Goal: Information Seeking & Learning: Learn about a topic

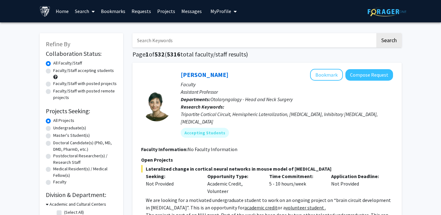
click at [226, 8] on span "My Profile" at bounding box center [221, 11] width 21 height 6
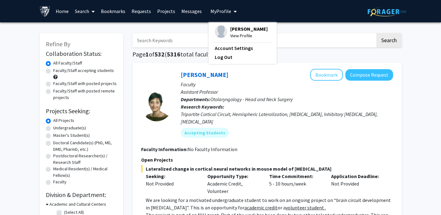
click at [230, 29] on span "[PERSON_NAME]" at bounding box center [248, 28] width 37 height 7
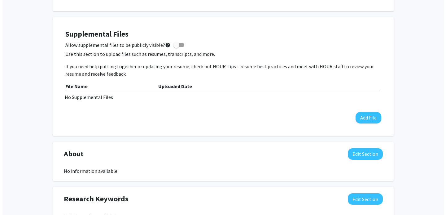
scroll to position [169, 0]
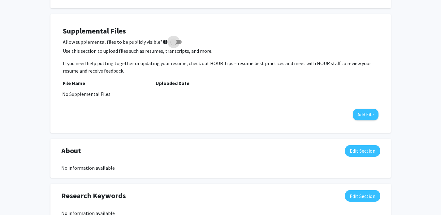
click at [177, 41] on span at bounding box center [176, 42] width 11 height 4
click at [174, 44] on input "Allow supplemental files to be publicly visible? help" at bounding box center [173, 44] width 0 height 0
checkbox input "true"
click at [366, 110] on button "Add File" at bounding box center [366, 114] width 26 height 11
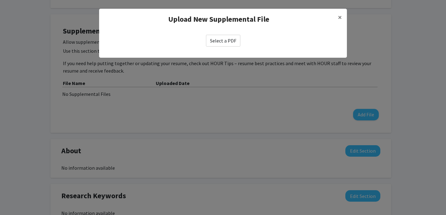
click at [223, 35] on label "Select a PDF" at bounding box center [223, 41] width 34 height 12
click at [0, 0] on input "Select a PDF" at bounding box center [0, 0] width 0 height 0
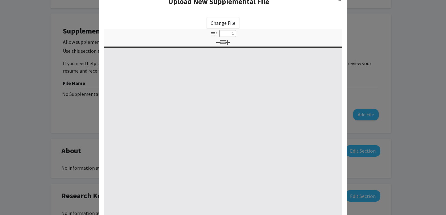
select select "custom"
type input "0"
select select "custom"
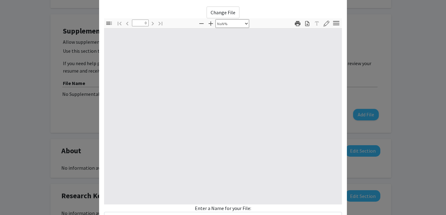
type input "1"
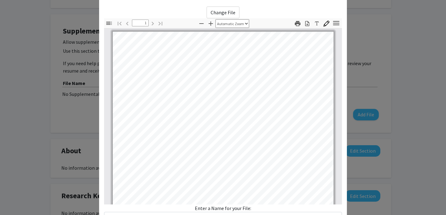
scroll to position [35, 0]
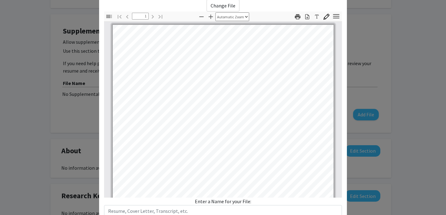
select select "auto"
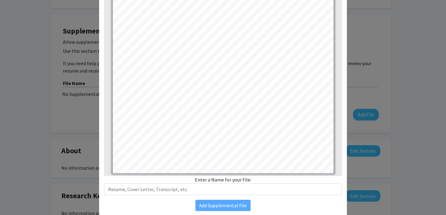
scroll to position [79, 0]
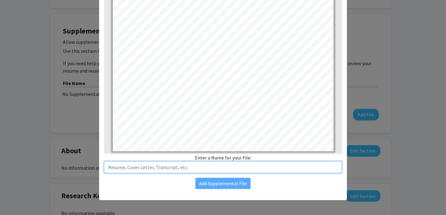
click at [233, 165] on input "text" at bounding box center [223, 167] width 238 height 12
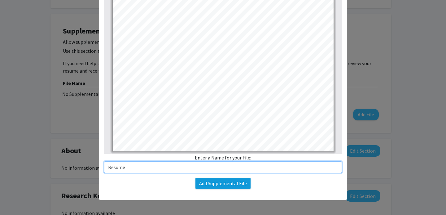
type input "Resume"
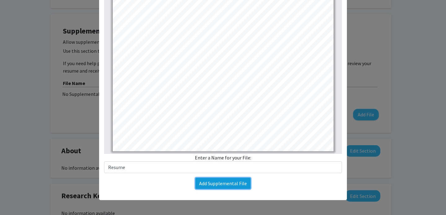
click at [218, 179] on button "Add Supplemental File" at bounding box center [222, 182] width 55 height 11
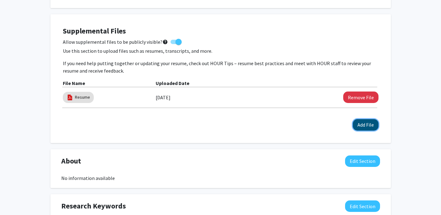
click at [358, 122] on button "Add File" at bounding box center [366, 124] width 26 height 11
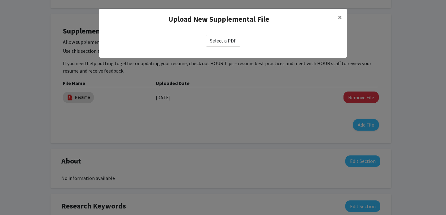
click at [225, 40] on label "Select a PDF" at bounding box center [223, 41] width 34 height 12
click at [0, 0] on input "Select a PDF" at bounding box center [0, 0] width 0 height 0
select select "custom"
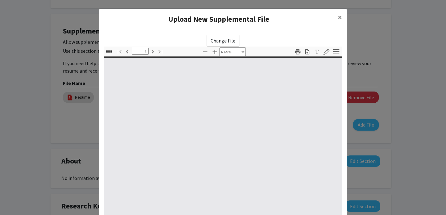
type input "0"
select select "custom"
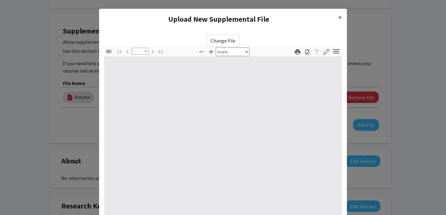
type input "1"
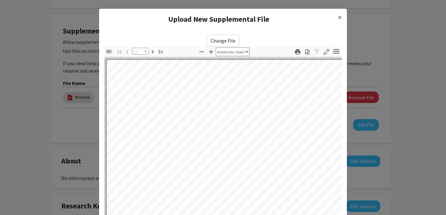
select select "auto"
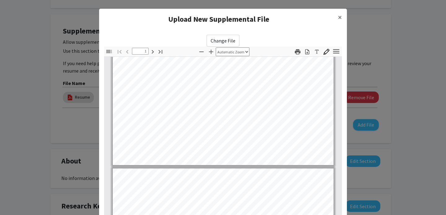
type input "2"
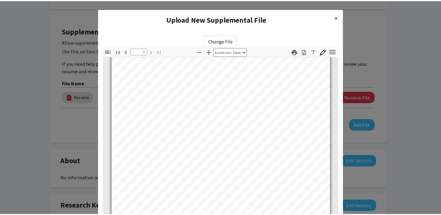
scroll to position [79, 0]
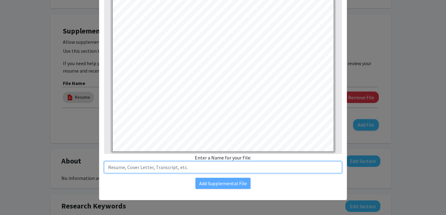
click at [224, 167] on input "text" at bounding box center [223, 167] width 238 height 12
type input "Unofficial Transcript"
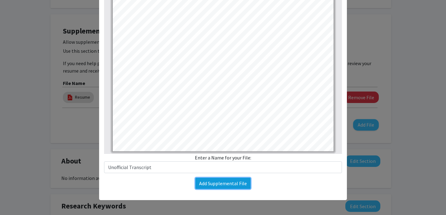
click at [221, 181] on button "Add Supplemental File" at bounding box center [222, 182] width 55 height 11
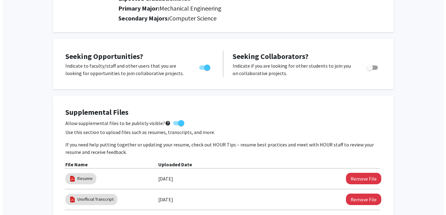
scroll to position [0, 0]
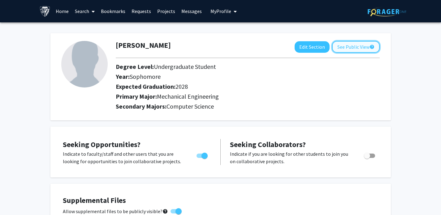
click at [367, 51] on button "See Public View help" at bounding box center [356, 47] width 48 height 12
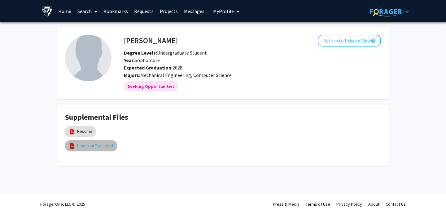
click at [86, 144] on link "Unofficial Transcript" at bounding box center [95, 145] width 36 height 7
select select "custom"
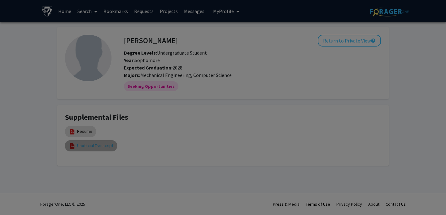
type input "0"
select select "custom"
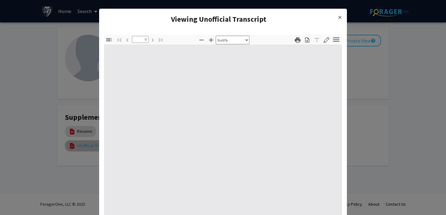
type input "1"
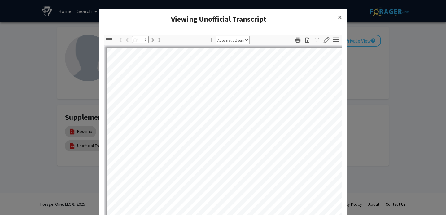
select select "auto"
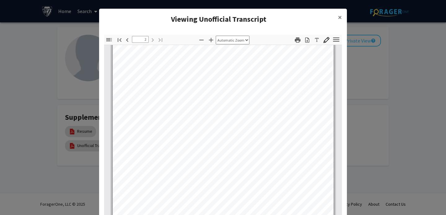
scroll to position [21, 0]
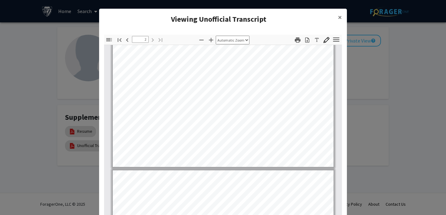
type input "1"
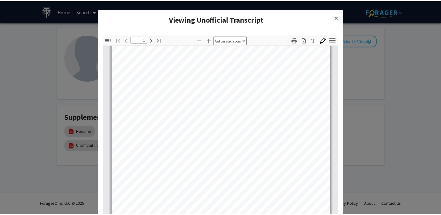
scroll to position [0, 0]
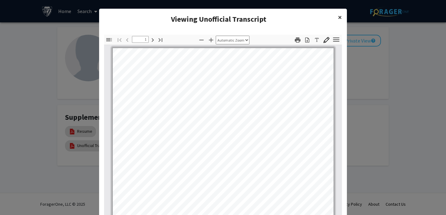
click at [335, 14] on button "×" at bounding box center [340, 17] width 14 height 17
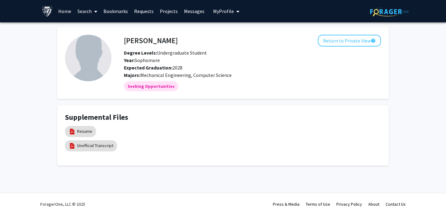
click at [112, 9] on link "Bookmarks" at bounding box center [115, 11] width 31 height 22
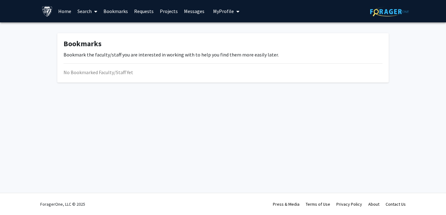
click at [68, 13] on link "Home" at bounding box center [64, 11] width 19 height 22
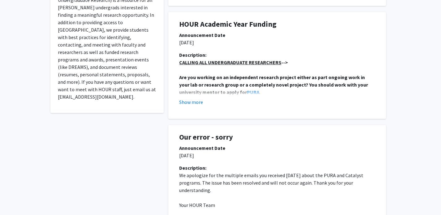
scroll to position [142, 0]
click at [247, 90] on strong "PURA" at bounding box center [253, 92] width 12 height 6
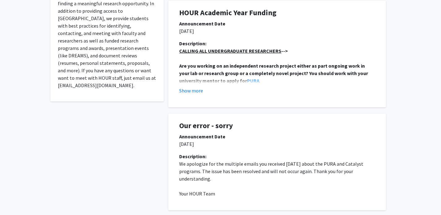
scroll to position [154, 0]
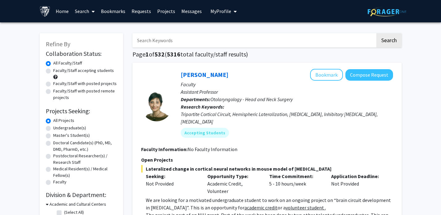
click at [92, 14] on span at bounding box center [92, 12] width 6 height 22
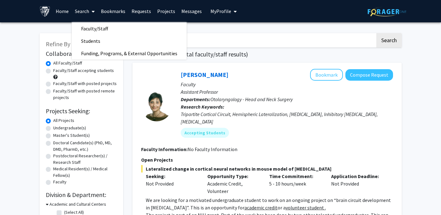
click at [227, 12] on span "My Profile" at bounding box center [221, 11] width 21 height 6
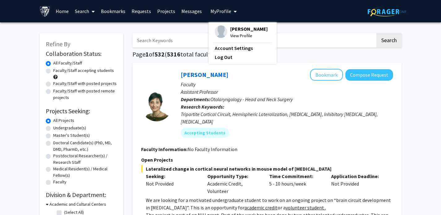
click at [188, 12] on link "Messages" at bounding box center [191, 11] width 27 height 22
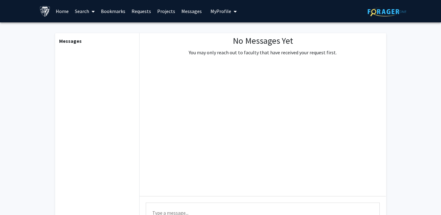
click at [165, 10] on link "Projects" at bounding box center [166, 11] width 24 height 22
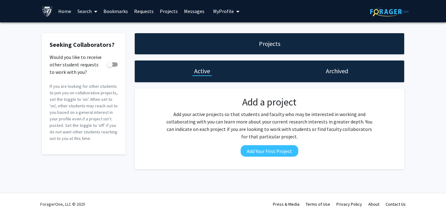
click at [144, 11] on link "Requests" at bounding box center [144, 11] width 26 height 22
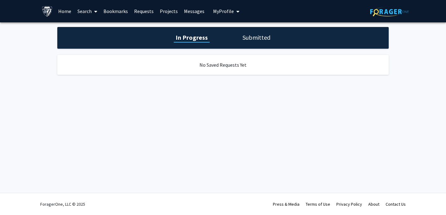
click at [120, 12] on link "Bookmarks" at bounding box center [115, 11] width 31 height 22
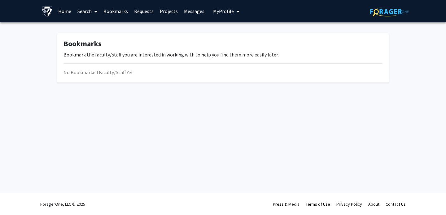
click at [96, 11] on icon at bounding box center [95, 11] width 3 height 5
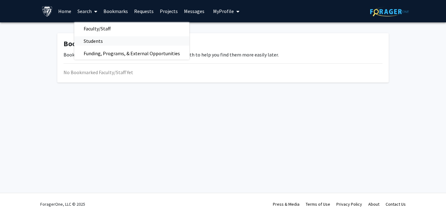
click at [104, 41] on span "Students" at bounding box center [93, 41] width 38 height 12
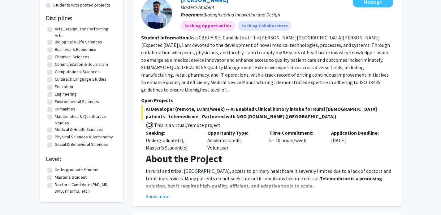
scroll to position [72, 0]
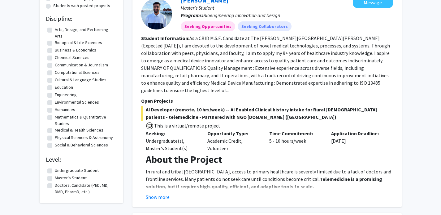
click at [55, 169] on label "Undergraduate Student" at bounding box center [77, 170] width 44 height 7
click at [55, 169] on input "Undergraduate Student" at bounding box center [57, 169] width 4 height 4
checkbox input "true"
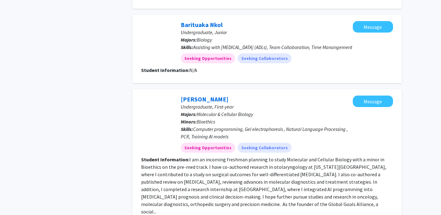
scroll to position [996, 0]
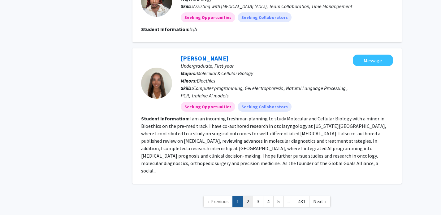
click at [248, 196] on link "2" at bounding box center [248, 201] width 11 height 11
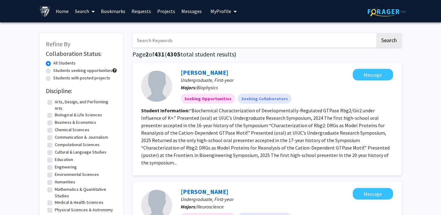
click at [92, 11] on icon at bounding box center [93, 11] width 3 height 5
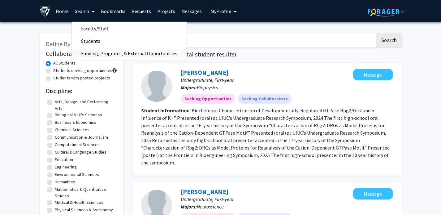
click at [91, 53] on span "Funding, Programs, & External Opportunities" at bounding box center [129, 53] width 115 height 12
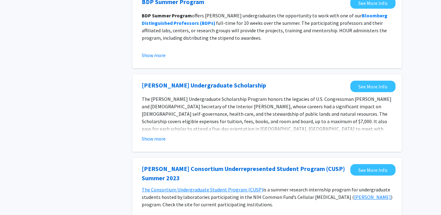
scroll to position [156, 0]
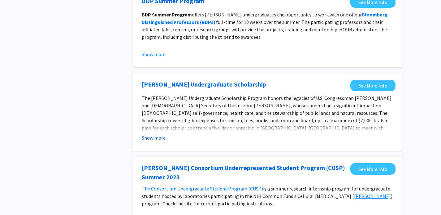
click at [156, 138] on button "Show more" at bounding box center [154, 137] width 24 height 7
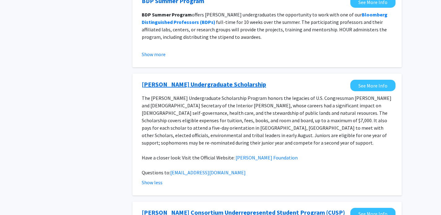
click at [204, 85] on link "Udall Undergraduate Scholarship" at bounding box center [204, 84] width 125 height 9
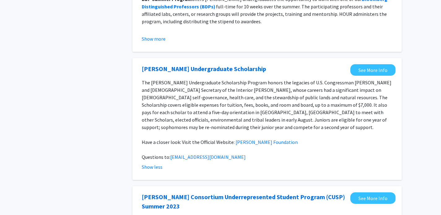
scroll to position [173, 0]
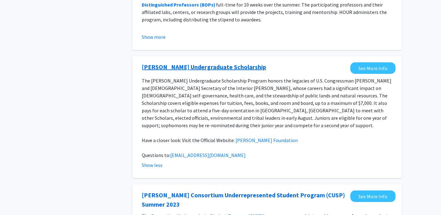
click at [207, 64] on link "Udall Undergraduate Scholarship" at bounding box center [204, 66] width 125 height 9
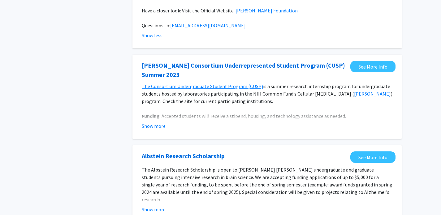
scroll to position [304, 0]
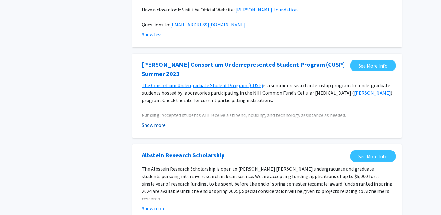
click at [157, 121] on button "Show more" at bounding box center [154, 124] width 24 height 7
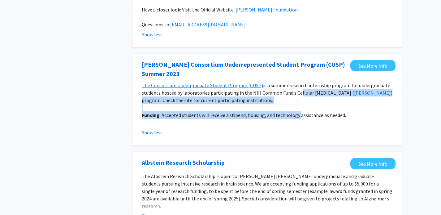
drag, startPoint x: 299, startPoint y: 108, endPoint x: 293, endPoint y: 83, distance: 25.7
click at [293, 83] on div "The Consortium Undergraduate Student Program (CUSP) is a summer research intern…" at bounding box center [267, 103] width 251 height 45
click at [293, 83] on p "The Consortium Undergraduate Student Program (CUSP) is a summer research intern…" at bounding box center [267, 92] width 251 height 22
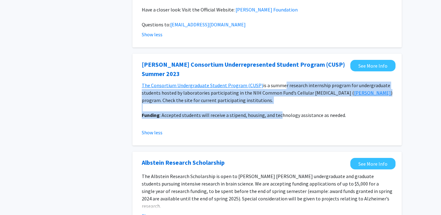
drag, startPoint x: 281, startPoint y: 78, endPoint x: 281, endPoint y: 107, distance: 28.8
click at [281, 107] on div "The Consortium Undergraduate Student Program (CUSP) is a summer research intern…" at bounding box center [267, 103] width 251 height 45
click at [281, 111] on p "Funding : Accepted students will receive a stipend, housing, and technology ass…" at bounding box center [267, 114] width 251 height 7
drag, startPoint x: 268, startPoint y: 109, endPoint x: 290, endPoint y: 76, distance: 39.2
click at [290, 81] on div "The Consortium Undergraduate Student Program (CUSP) is a summer research intern…" at bounding box center [267, 103] width 251 height 45
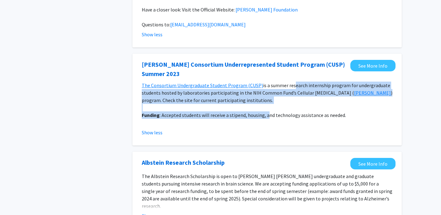
click at [290, 81] on p "The Consortium Undergraduate Student Program (CUSP) is a summer research intern…" at bounding box center [267, 92] width 251 height 22
drag, startPoint x: 275, startPoint y: 78, endPoint x: 227, endPoint y: 108, distance: 57.1
click at [227, 108] on div "The Consortium Undergraduate Student Program (CUSP) is a summer research intern…" at bounding box center [267, 103] width 251 height 45
click at [227, 111] on p "Funding : Accepted students will receive a stipend, housing, and technology ass…" at bounding box center [267, 114] width 251 height 7
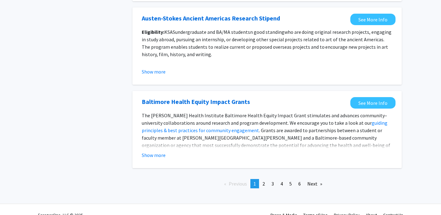
scroll to position [756, 0]
click at [263, 181] on span "2" at bounding box center [264, 184] width 2 height 6
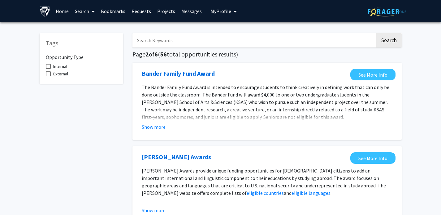
click at [226, 11] on span "My Profile" at bounding box center [221, 11] width 21 height 6
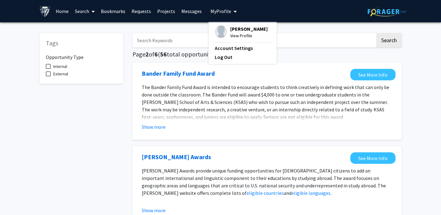
click at [234, 11] on icon "My profile dropdown to access profile and logout" at bounding box center [235, 11] width 3 height 5
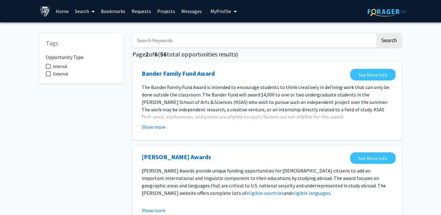
click at [93, 13] on icon at bounding box center [93, 11] width 3 height 5
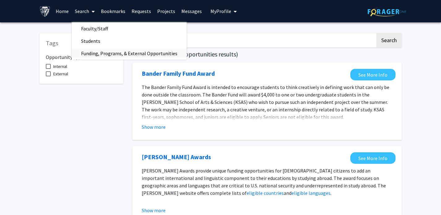
click at [100, 54] on span "Funding, Programs, & External Opportunities" at bounding box center [129, 53] width 115 height 12
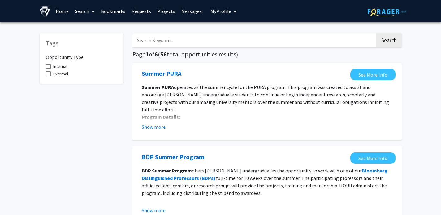
click at [137, 11] on link "Requests" at bounding box center [142, 11] width 26 height 22
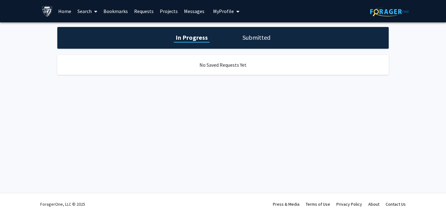
click at [164, 10] on link "Projects" at bounding box center [169, 11] width 24 height 22
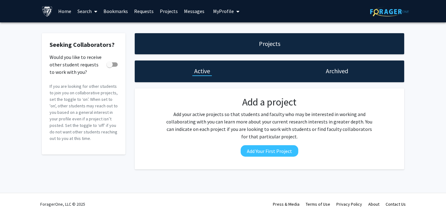
click at [80, 11] on link "Search" at bounding box center [87, 11] width 26 height 22
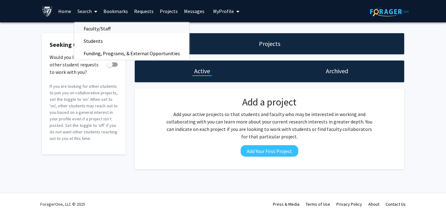
click at [87, 29] on span "Faculty/Staff" at bounding box center [97, 28] width 46 height 12
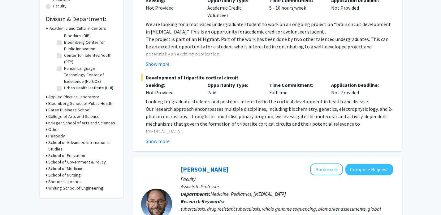
scroll to position [181, 0]
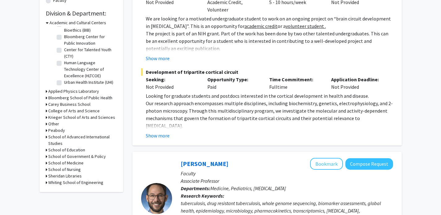
click at [44, 183] on div "Refine By Collaboration Status: Collaboration Status All Faculty/Staff Collabor…" at bounding box center [82, 22] width 84 height 340
click at [47, 183] on icon at bounding box center [47, 182] width 2 height 7
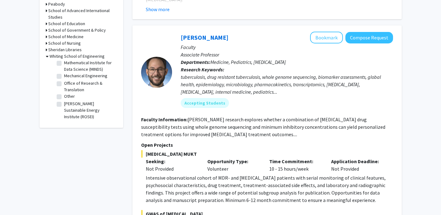
scroll to position [301, 0]
click at [64, 79] on label "Mechanical Engineering" at bounding box center [85, 75] width 43 height 7
click at [64, 77] on input "Mechanical Engineering" at bounding box center [66, 74] width 4 height 4
checkbox input "true"
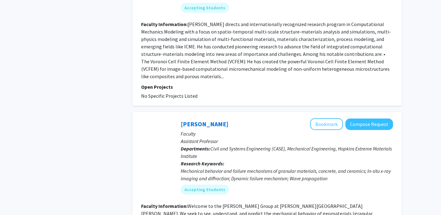
scroll to position [2051, 0]
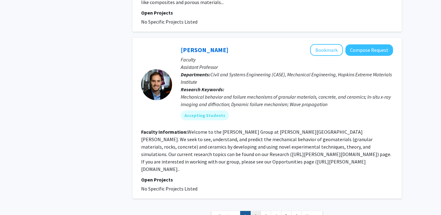
click at [255, 211] on link "2" at bounding box center [256, 216] width 11 height 11
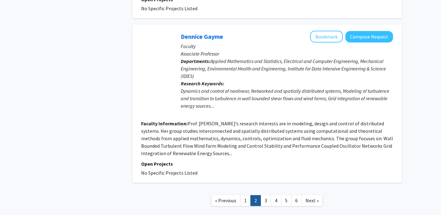
scroll to position [1285, 0]
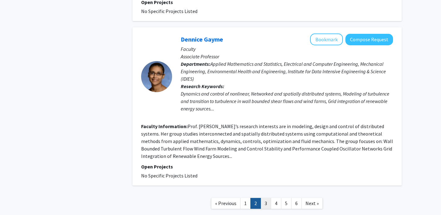
click at [266, 198] on link "3" at bounding box center [266, 203] width 11 height 11
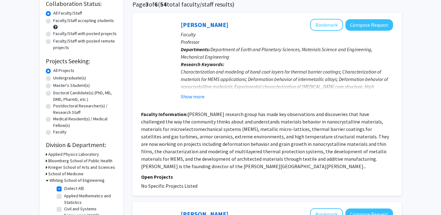
scroll to position [51, 0]
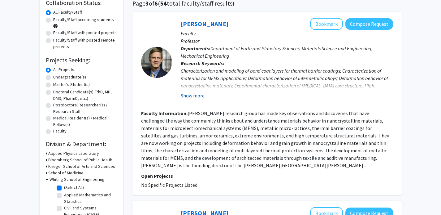
click at [193, 95] on button "Show more" at bounding box center [193, 95] width 24 height 7
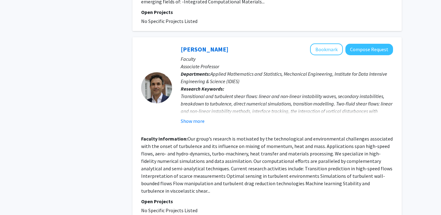
scroll to position [1542, 0]
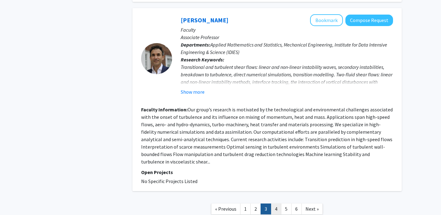
click at [278, 203] on link "4" at bounding box center [276, 208] width 11 height 11
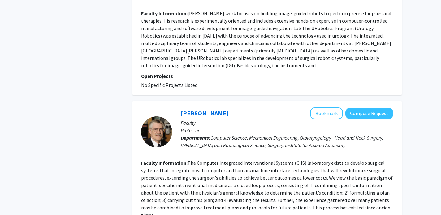
scroll to position [1381, 0]
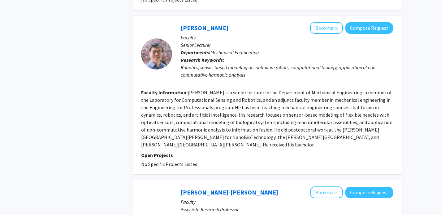
scroll to position [569, 0]
click at [242, 102] on fg-read-more "Jin Seob Kim is a senior lecturer in the Department of Mechanical Engineering, …" at bounding box center [267, 119] width 252 height 58
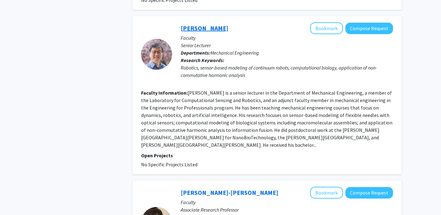
click at [195, 24] on link "Jin Kim" at bounding box center [205, 28] width 48 height 8
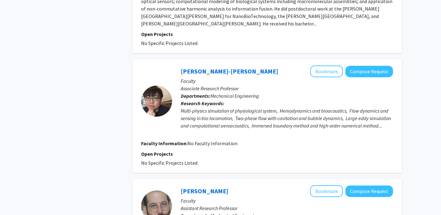
scroll to position [682, 0]
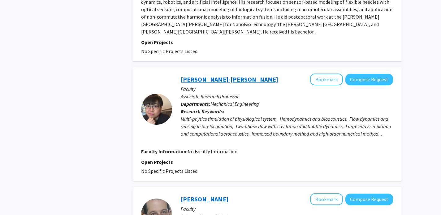
click at [203, 75] on link "Jung-Hee Seo" at bounding box center [230, 79] width 98 height 8
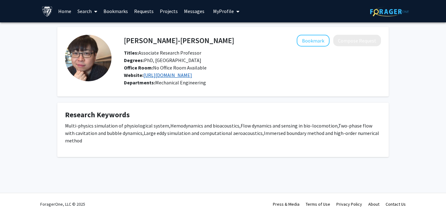
click at [192, 74] on link "https://engineering.jhu.edu/fsag/people/faculty/jung_hee_seo/" at bounding box center [167, 75] width 49 height 6
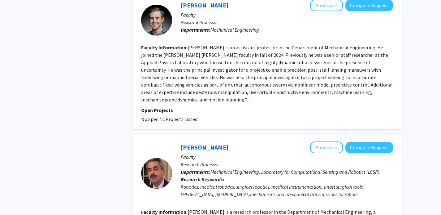
scroll to position [1232, 0]
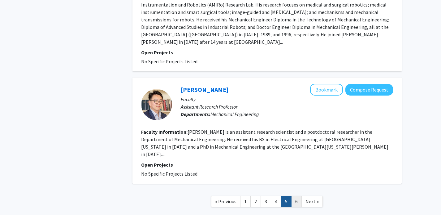
click at [294, 196] on link "6" at bounding box center [296, 201] width 11 height 11
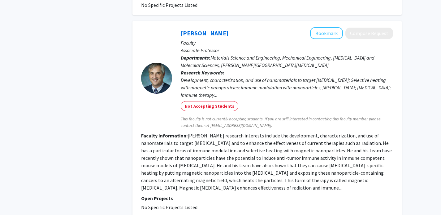
scroll to position [673, 0]
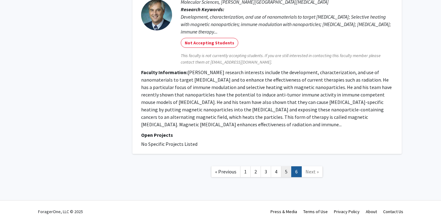
click at [288, 166] on link "5" at bounding box center [286, 171] width 11 height 11
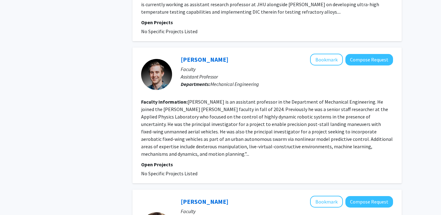
scroll to position [1232, 0]
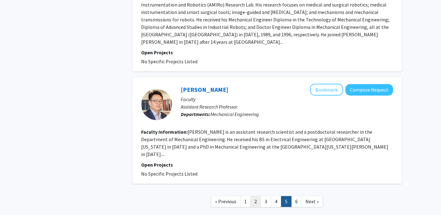
click at [256, 196] on link "2" at bounding box center [256, 201] width 11 height 11
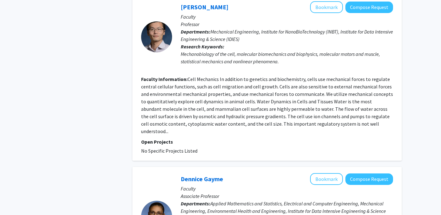
scroll to position [1294, 0]
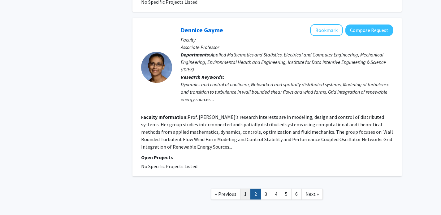
click at [247, 188] on link "1" at bounding box center [245, 193] width 11 height 11
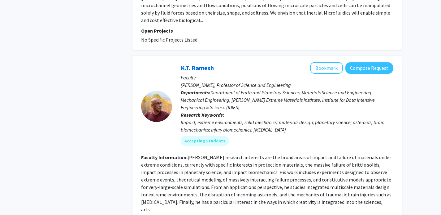
scroll to position [1645, 0]
click at [201, 64] on link "K.T. Ramesh" at bounding box center [197, 68] width 33 height 8
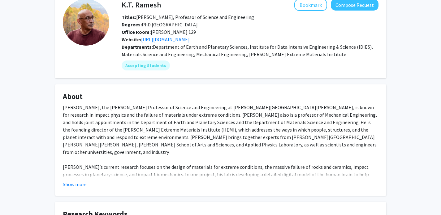
scroll to position [44, 0]
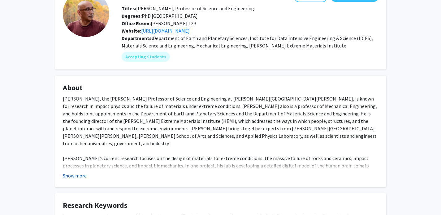
click at [77, 174] on button "Show more" at bounding box center [75, 175] width 24 height 7
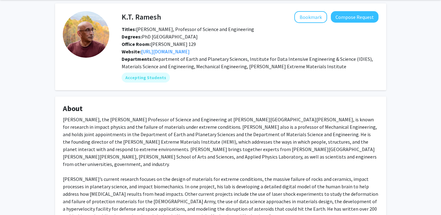
scroll to position [5, 0]
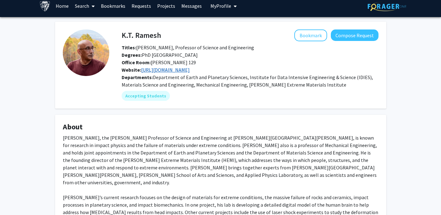
click at [163, 71] on link "https://hemi.jhu.edu/rameshlab/" at bounding box center [165, 70] width 49 height 6
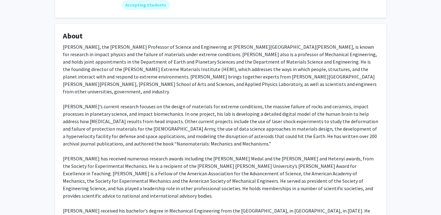
scroll to position [0, 0]
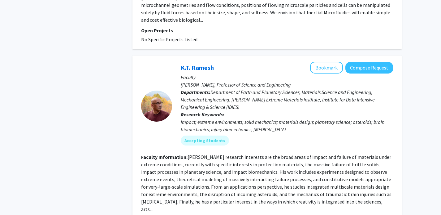
scroll to position [1644, 0]
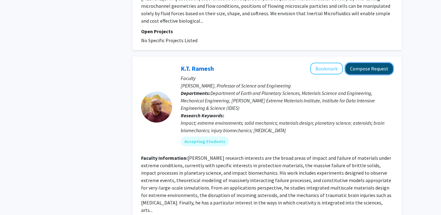
click at [367, 63] on button "Compose Request" at bounding box center [370, 68] width 48 height 11
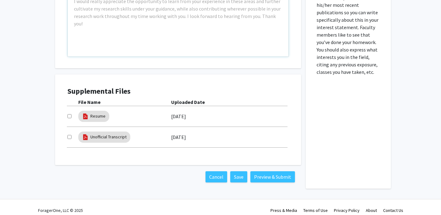
scroll to position [320, 0]
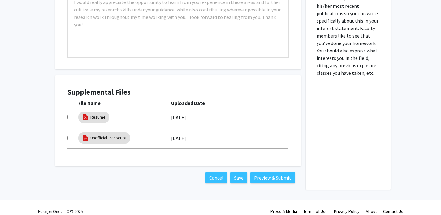
click at [68, 116] on input "checkbox" at bounding box center [70, 117] width 4 height 4
click at [69, 118] on input "checkbox" at bounding box center [70, 117] width 4 height 4
checkbox input "false"
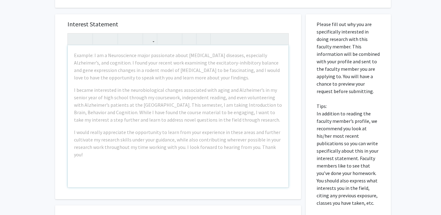
scroll to position [200, 0]
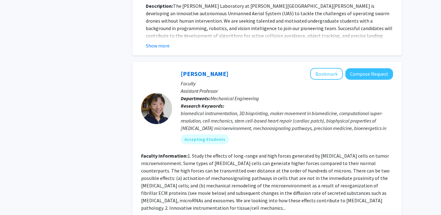
scroll to position [924, 0]
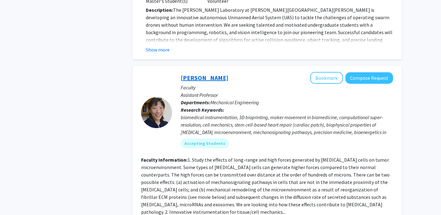
click at [192, 74] on link "Yun Chen" at bounding box center [205, 78] width 48 height 8
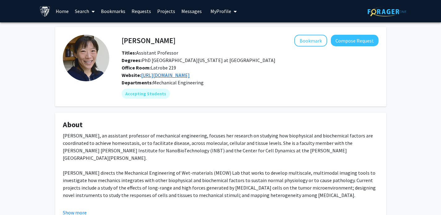
click at [177, 74] on link "https://meow.wse.jhu.edu/" at bounding box center [165, 75] width 49 height 6
